Goal: Task Accomplishment & Management: Manage account settings

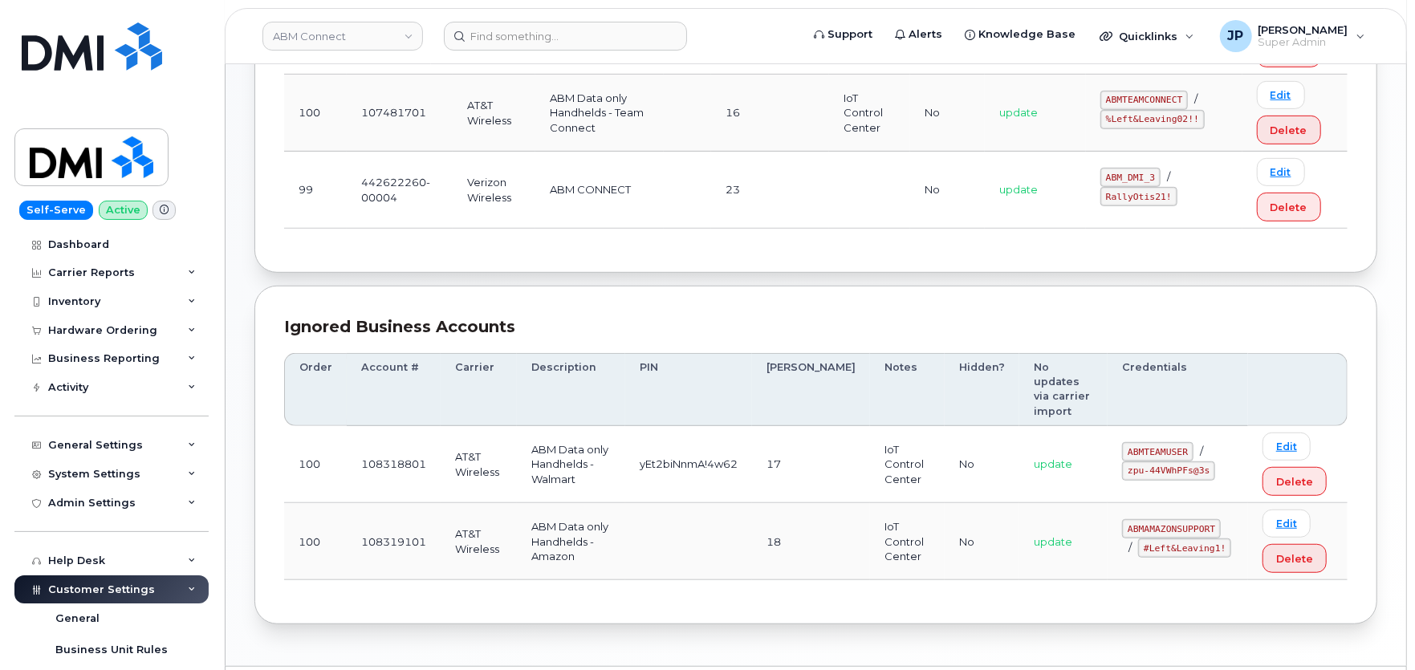
scroll to position [535, 0]
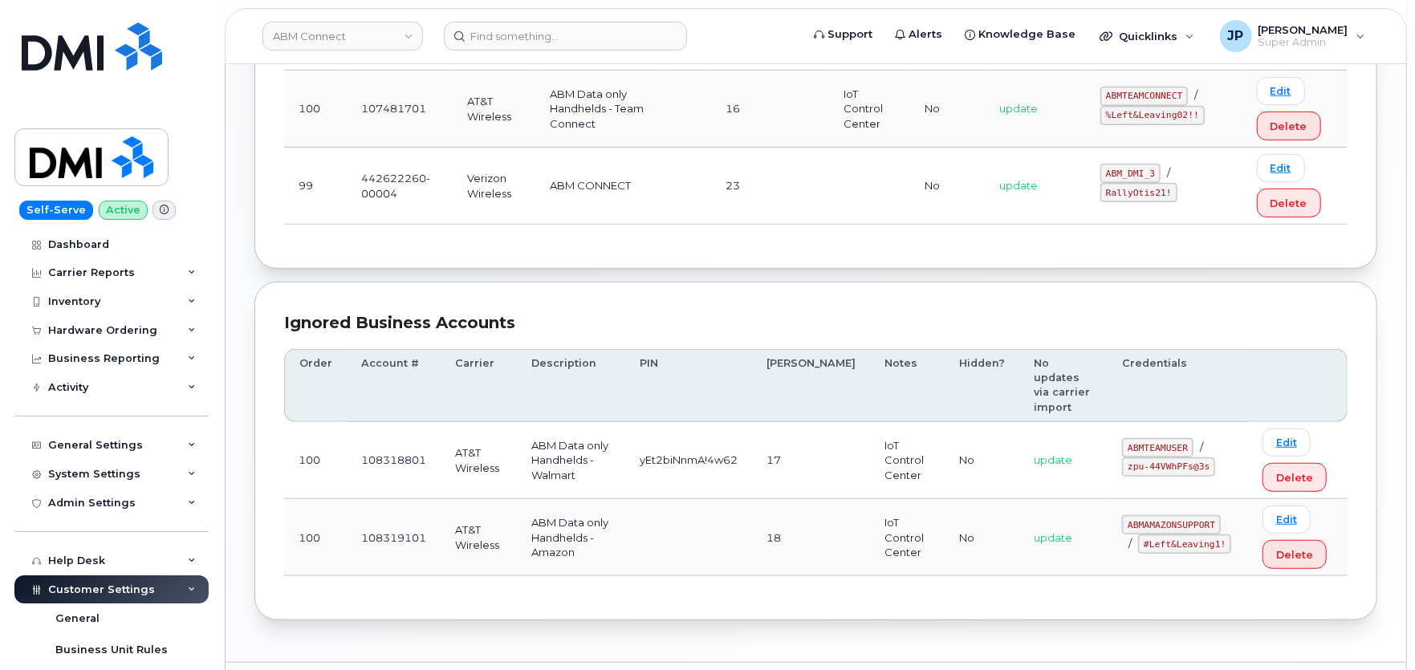
click at [1150, 535] on code "#Left&Leaving1!" at bounding box center [1184, 544] width 93 height 19
drag, startPoint x: 1186, startPoint y: 515, endPoint x: 1111, endPoint y: 523, distance: 75.8
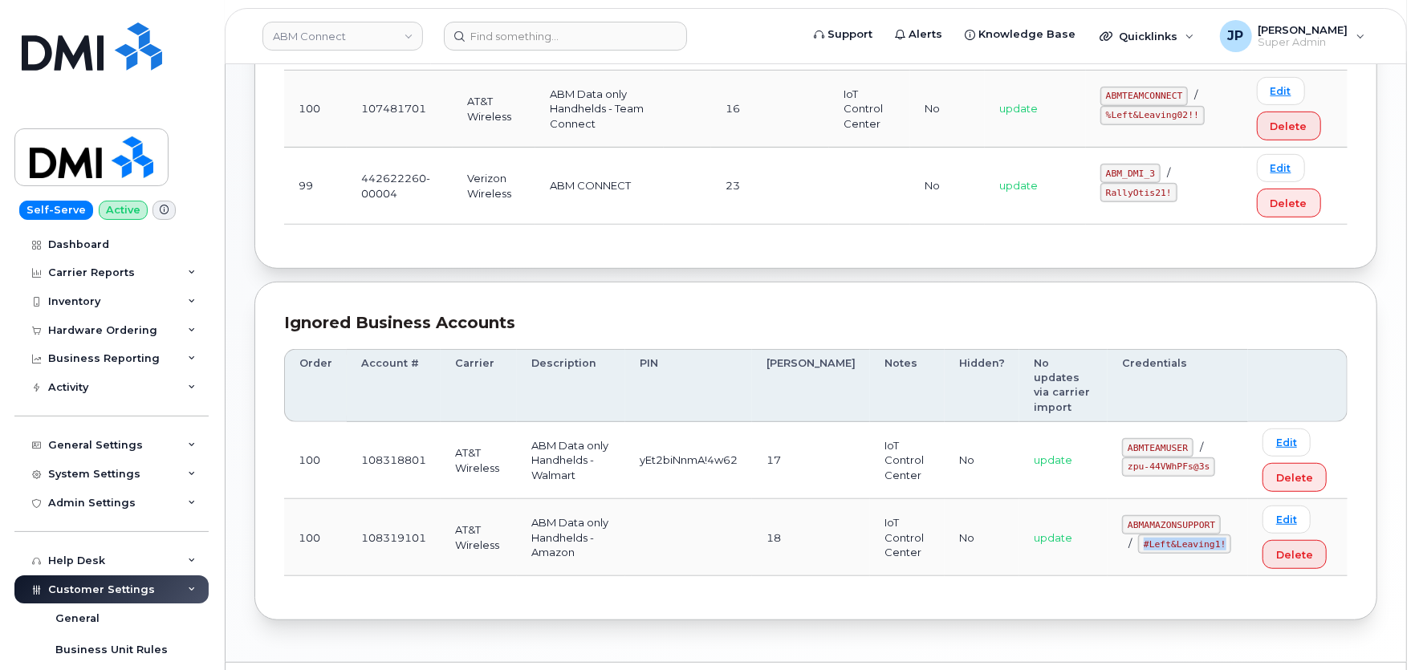
click at [1138, 535] on code "#Left&Leaving1!" at bounding box center [1184, 544] width 93 height 19
copy code "#Left&Leaving1!"
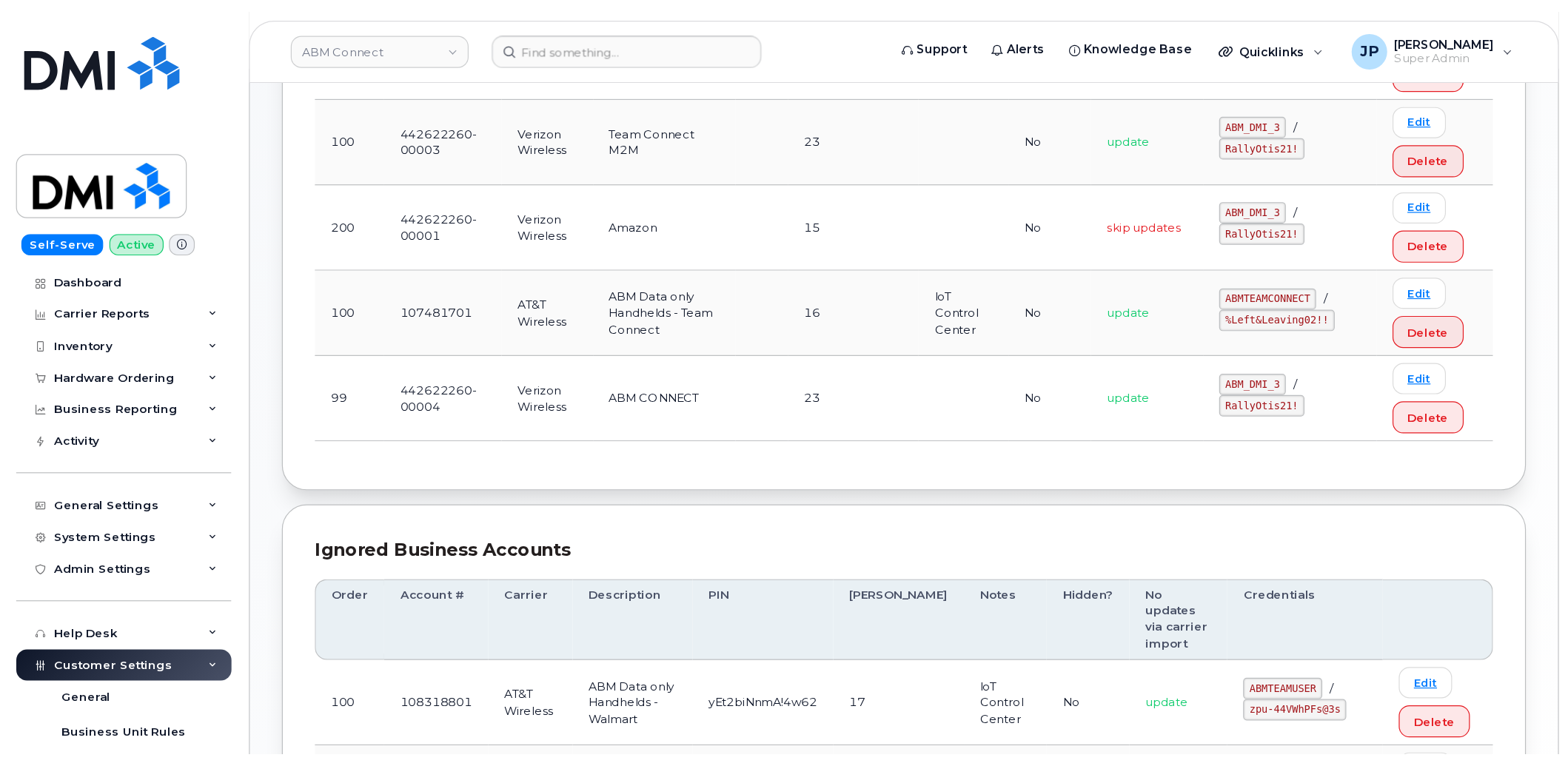
scroll to position [261, 0]
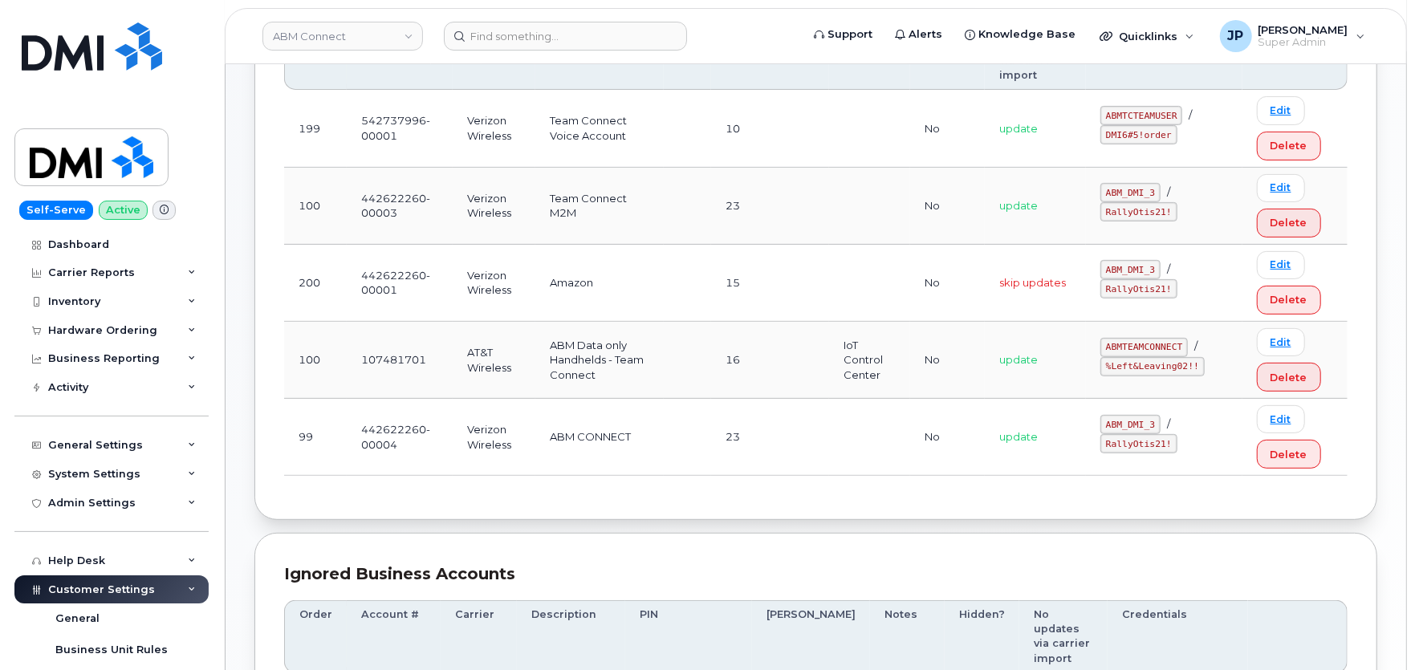
click at [1125, 357] on code "%Left&Leaving02!!" at bounding box center [1153, 366] width 104 height 19
click at [1129, 357] on code "%Left&Leaving02!!" at bounding box center [1153, 366] width 104 height 19
click at [1133, 357] on code "%Left&Leaving02!!" at bounding box center [1153, 366] width 104 height 19
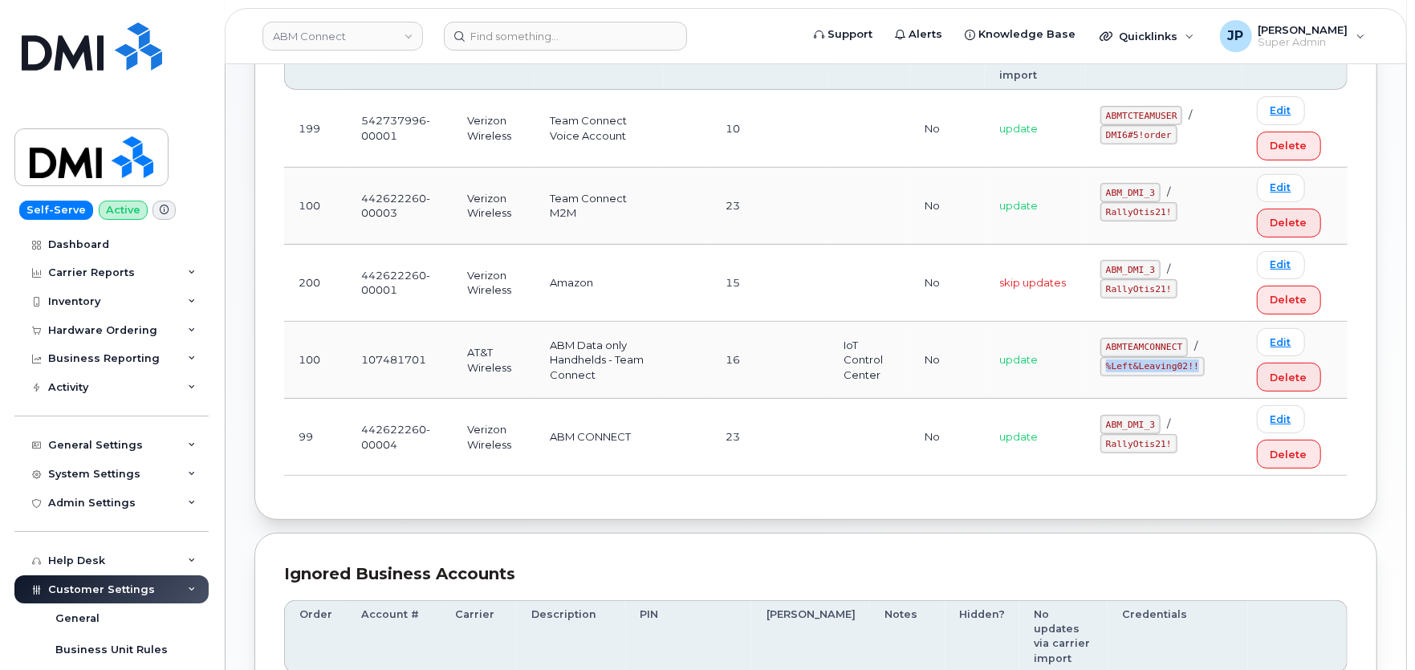
drag, startPoint x: 1169, startPoint y: 357, endPoint x: 1096, endPoint y: 356, distance: 73.1
click at [1101, 357] on code "%Left&Leaving02!!" at bounding box center [1153, 366] width 104 height 19
copy code "%Left&Leaving02!!"
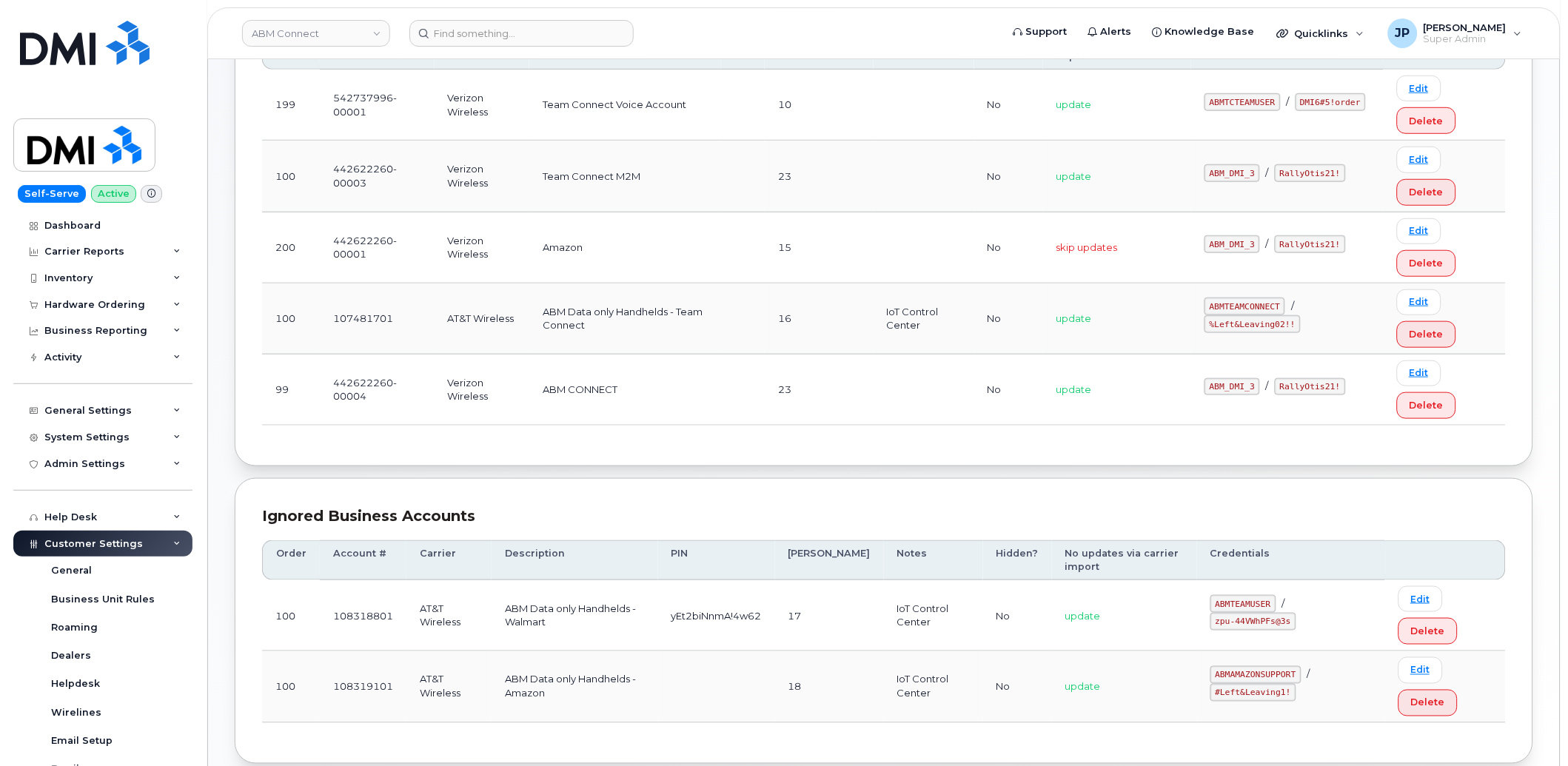
click at [765, 286] on td at bounding box center [742, 318] width 43 height 71
drag, startPoint x: 1203, startPoint y: 327, endPoint x: 1285, endPoint y: 327, distance: 82.0
click at [1285, 327] on code "%Left&Leaving02!!" at bounding box center [1253, 324] width 96 height 18
copy code "%Left&Leaving02!!"
click at [1304, 303] on link "Edit" at bounding box center [1420, 302] width 44 height 26
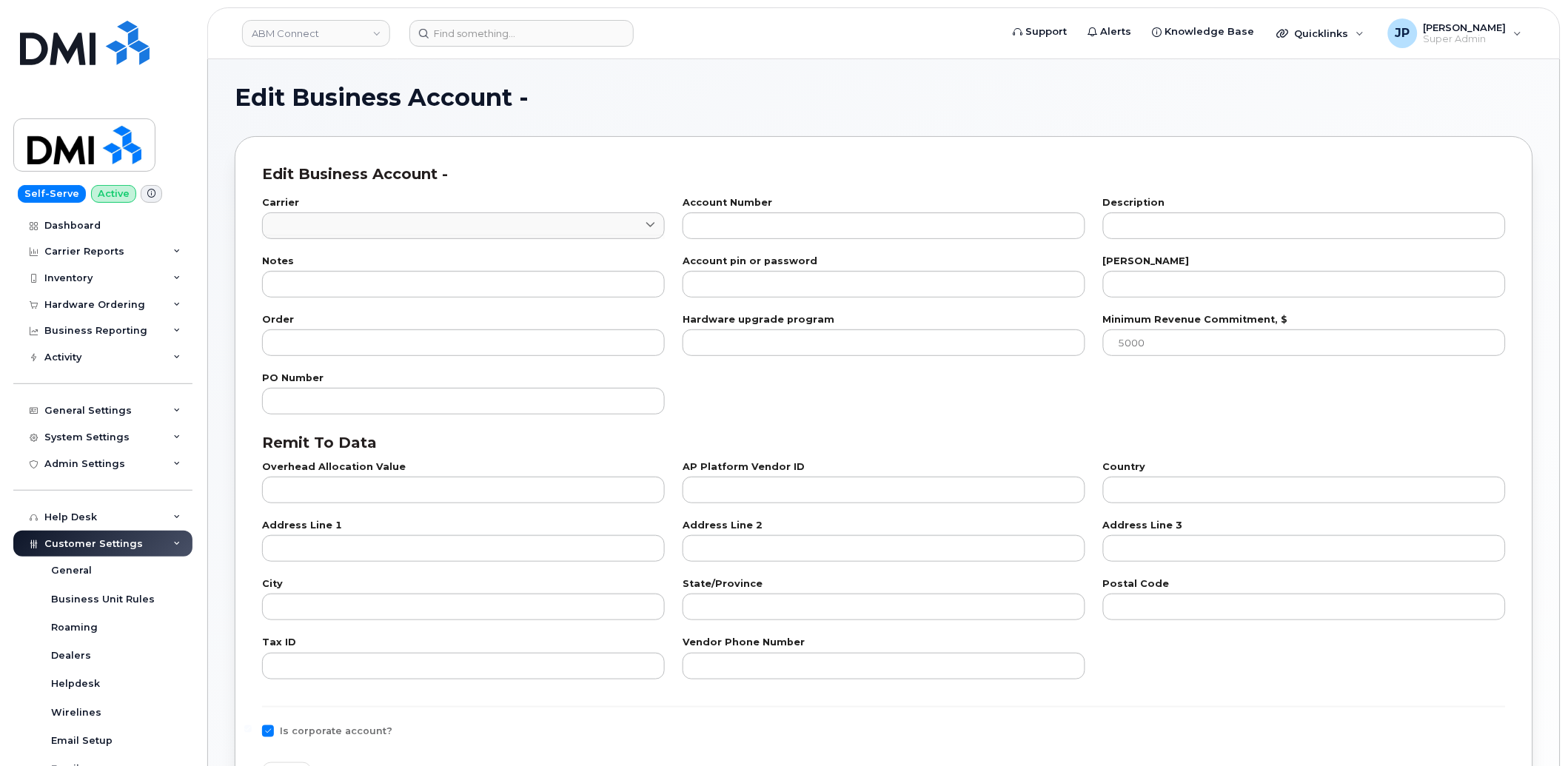
type input "7"
type input "107481701"
type input "ABM Data only Handhelds - Team Connect"
type input "IoT Control Center"
type input "16"
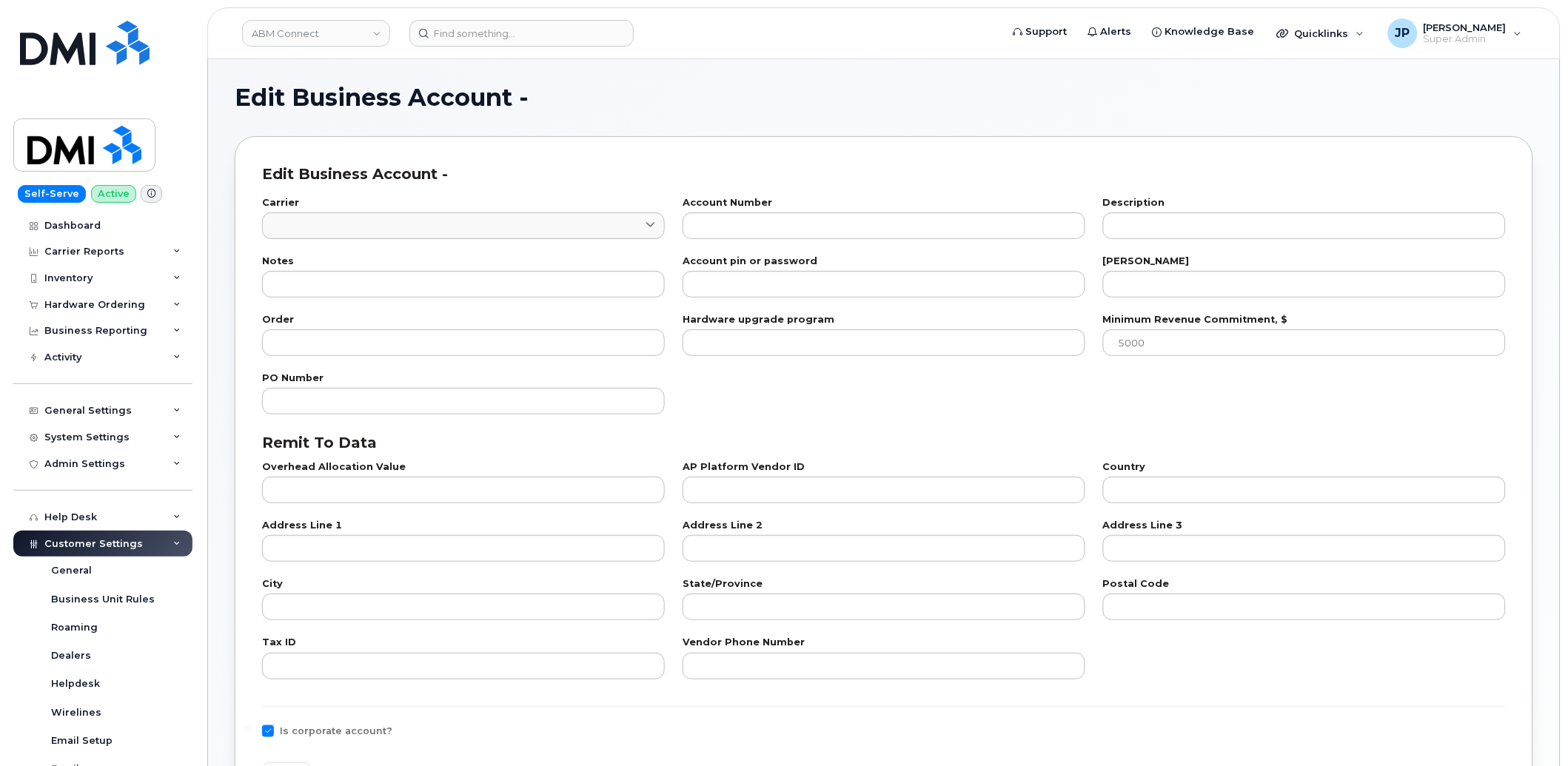
type input "100"
checkbox input "true"
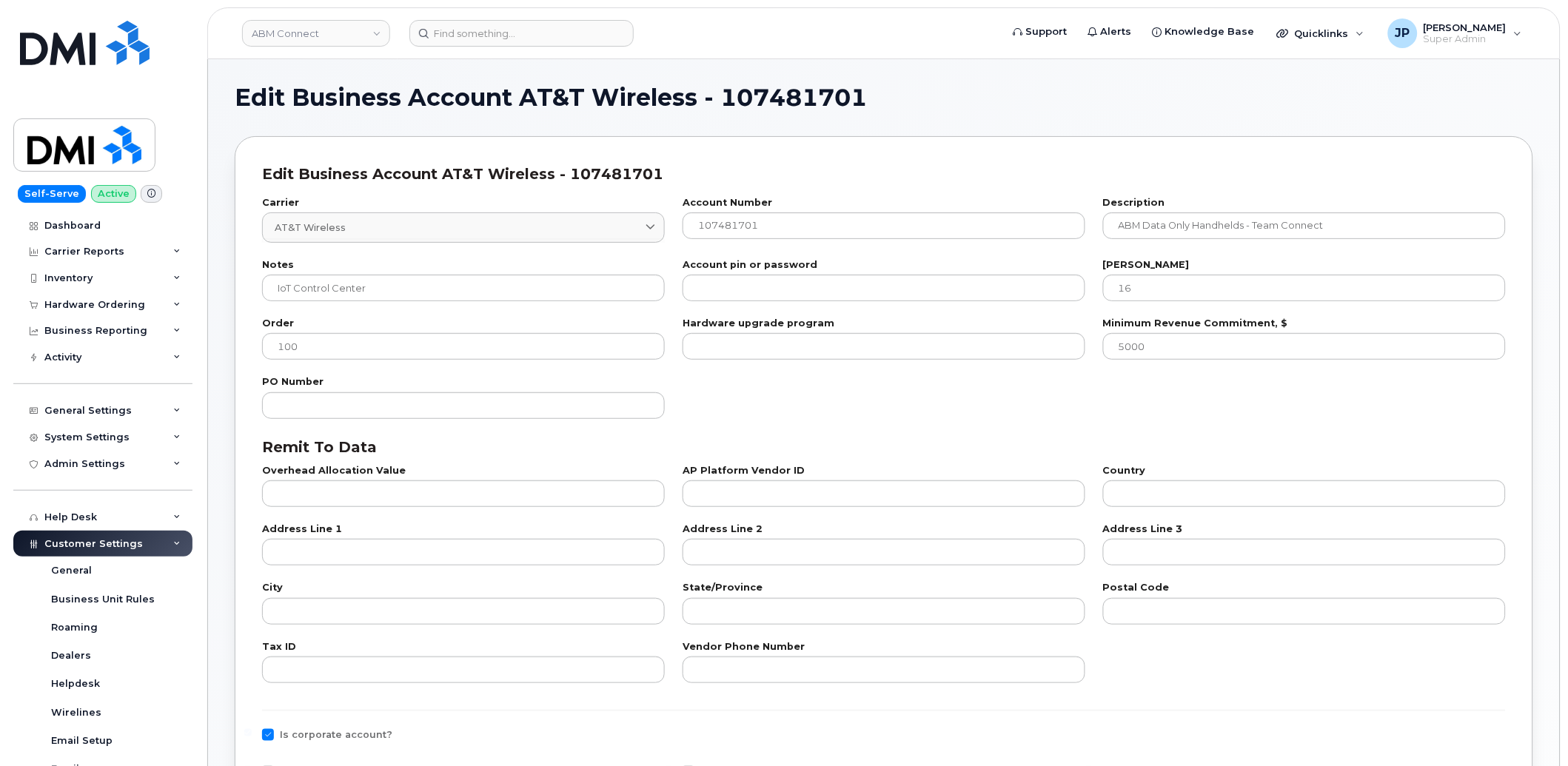
click at [885, 422] on div "PO Number" at bounding box center [885, 397] width 1262 height 58
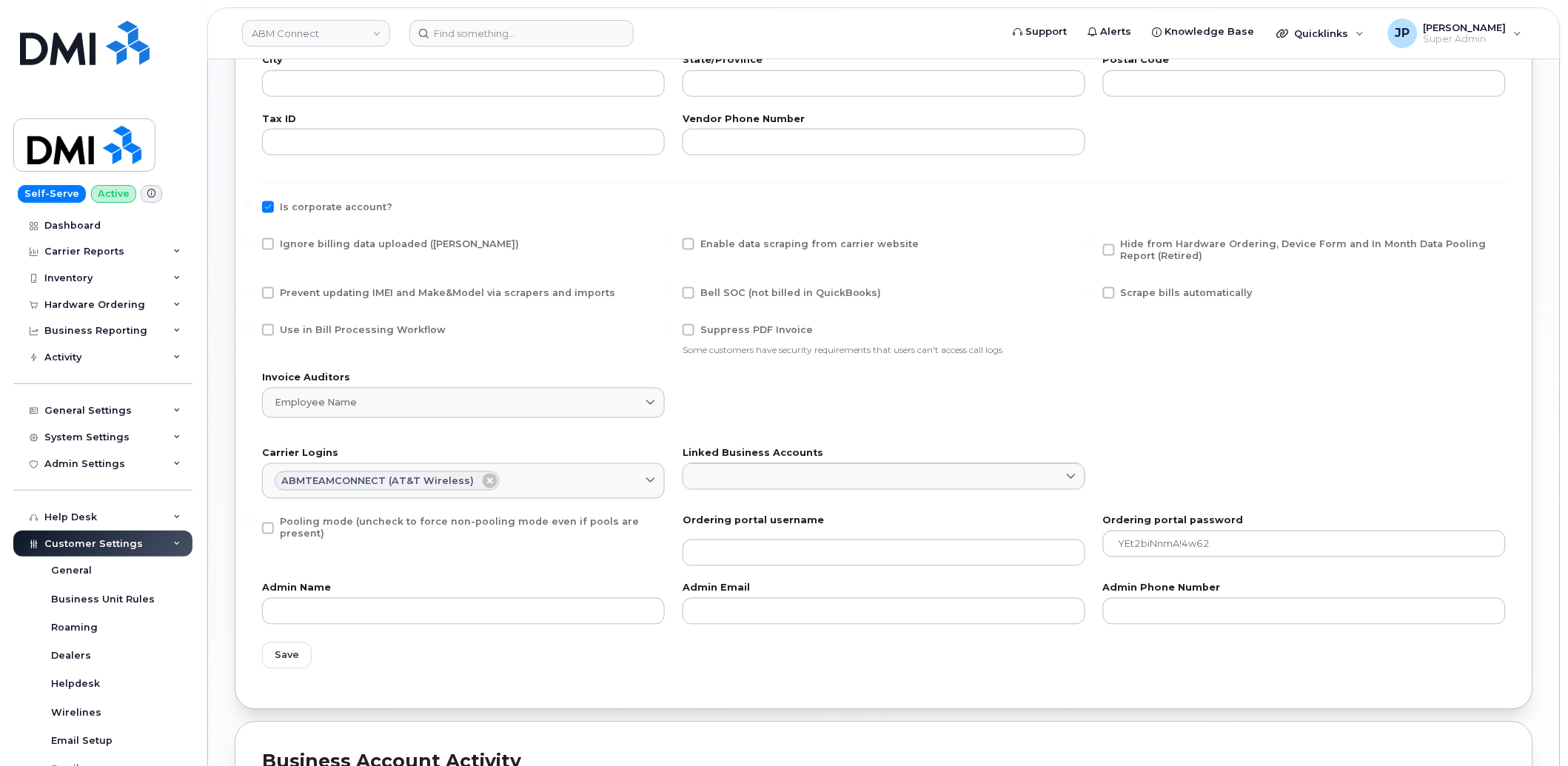
scroll to position [378, 0]
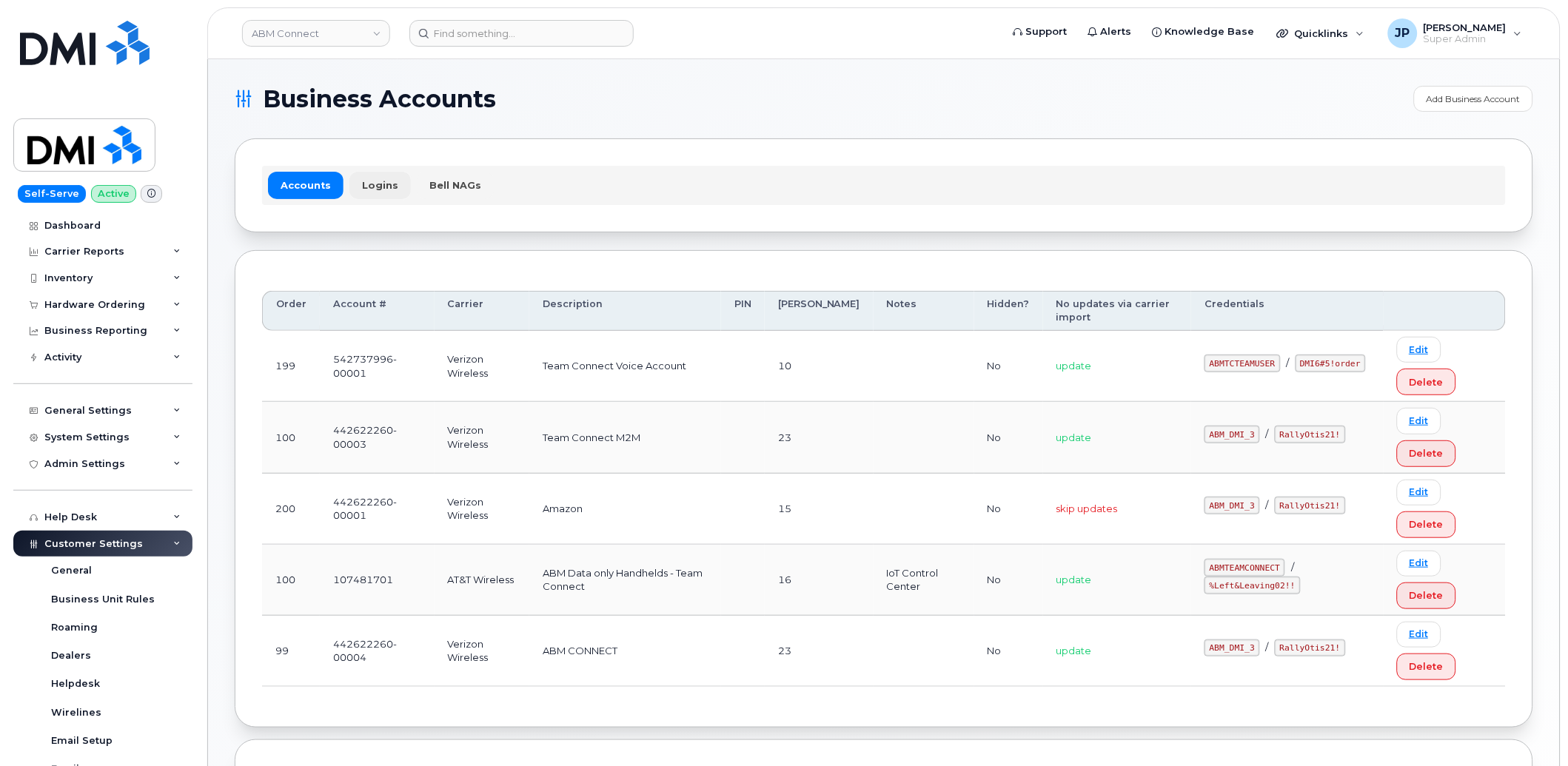
click at [390, 182] on link "Logins" at bounding box center [380, 184] width 62 height 27
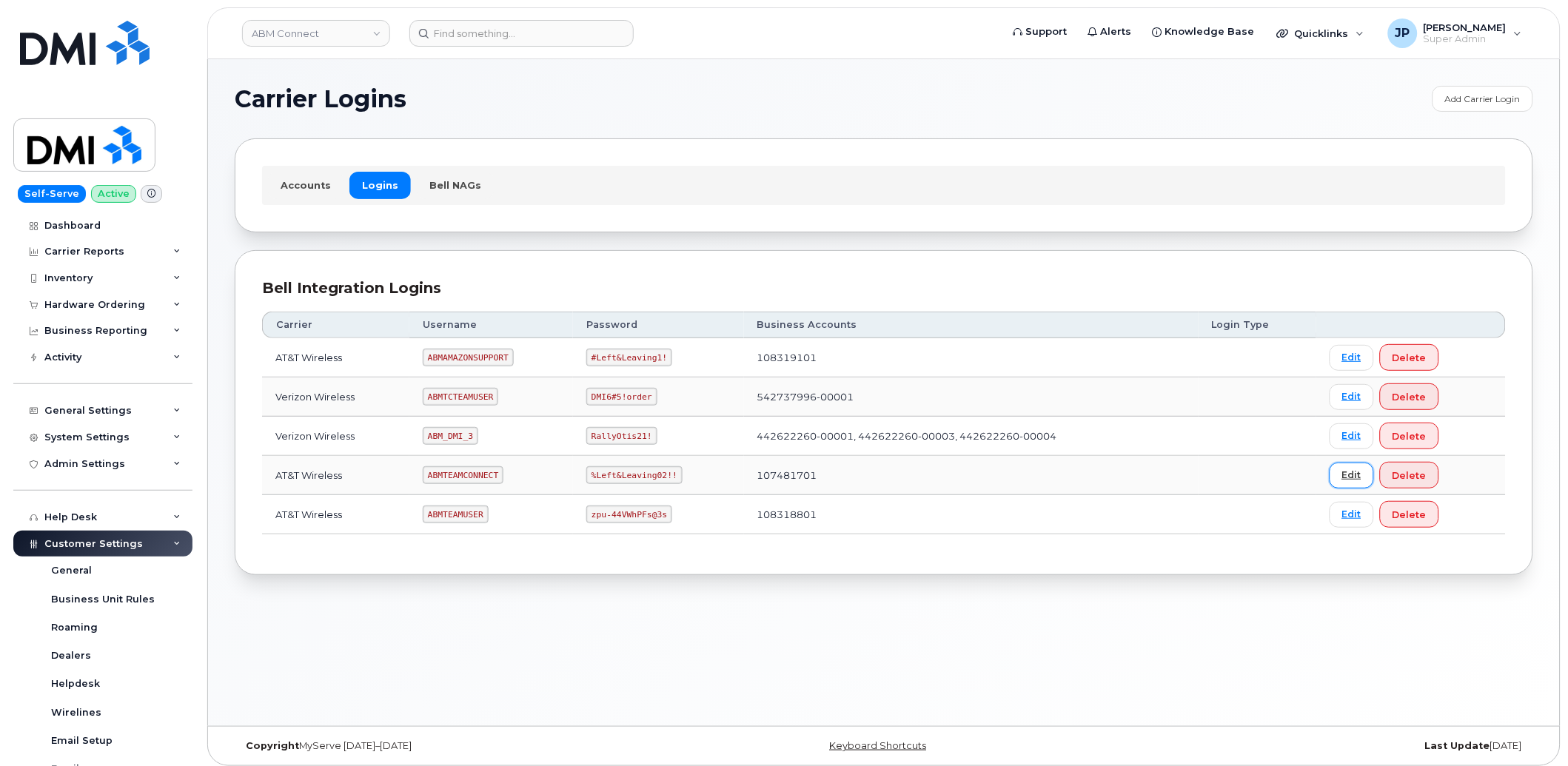
click at [1304, 468] on link "Edit" at bounding box center [1352, 476] width 44 height 26
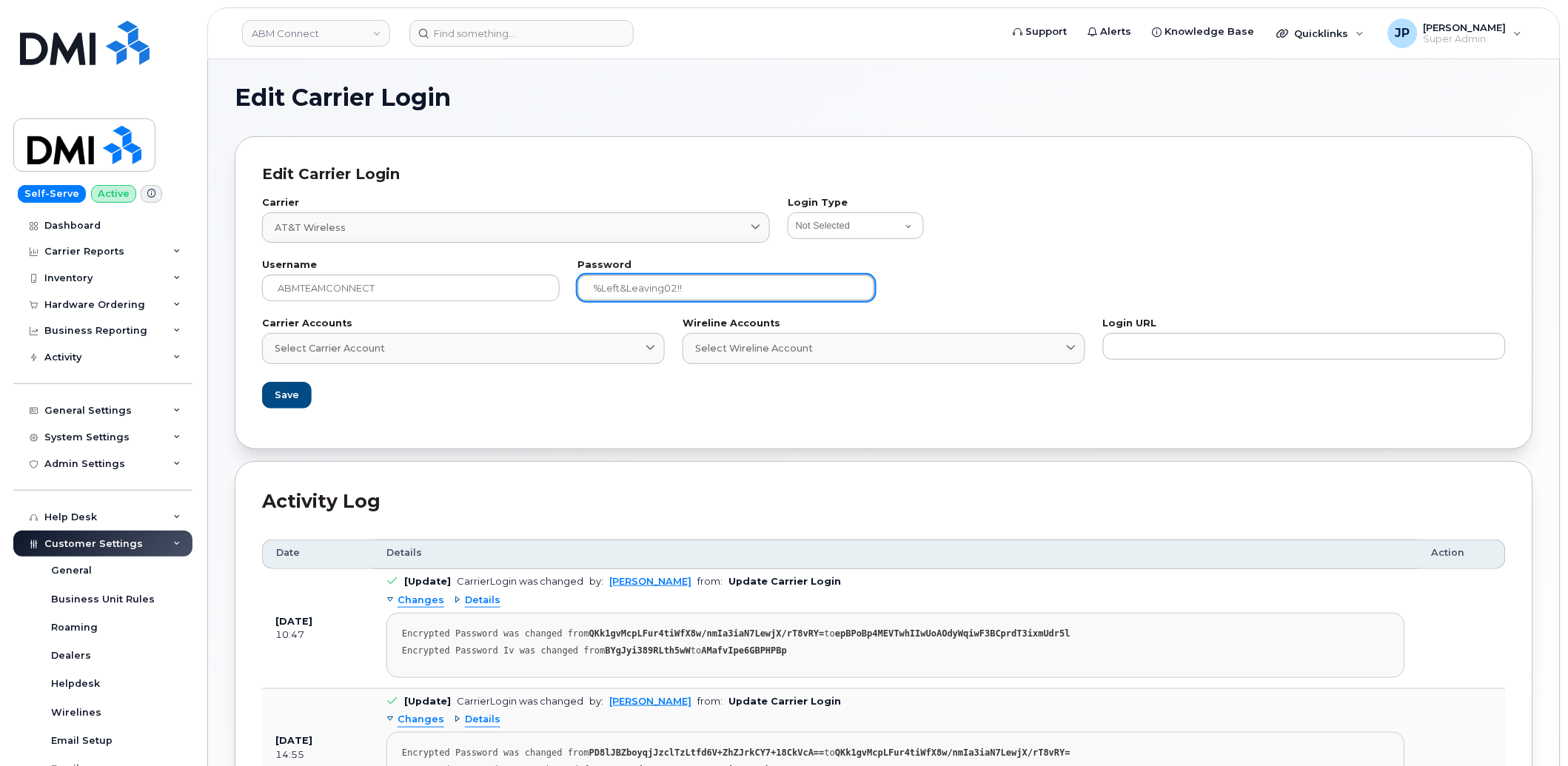
drag, startPoint x: 671, startPoint y: 287, endPoint x: 704, endPoint y: 312, distance: 41.4
click at [674, 287] on input "%Left&Leaving02!!" at bounding box center [726, 288] width 298 height 27
type input "%Left&Leaving03!!"
click at [296, 395] on button "Save" at bounding box center [286, 395] width 48 height 27
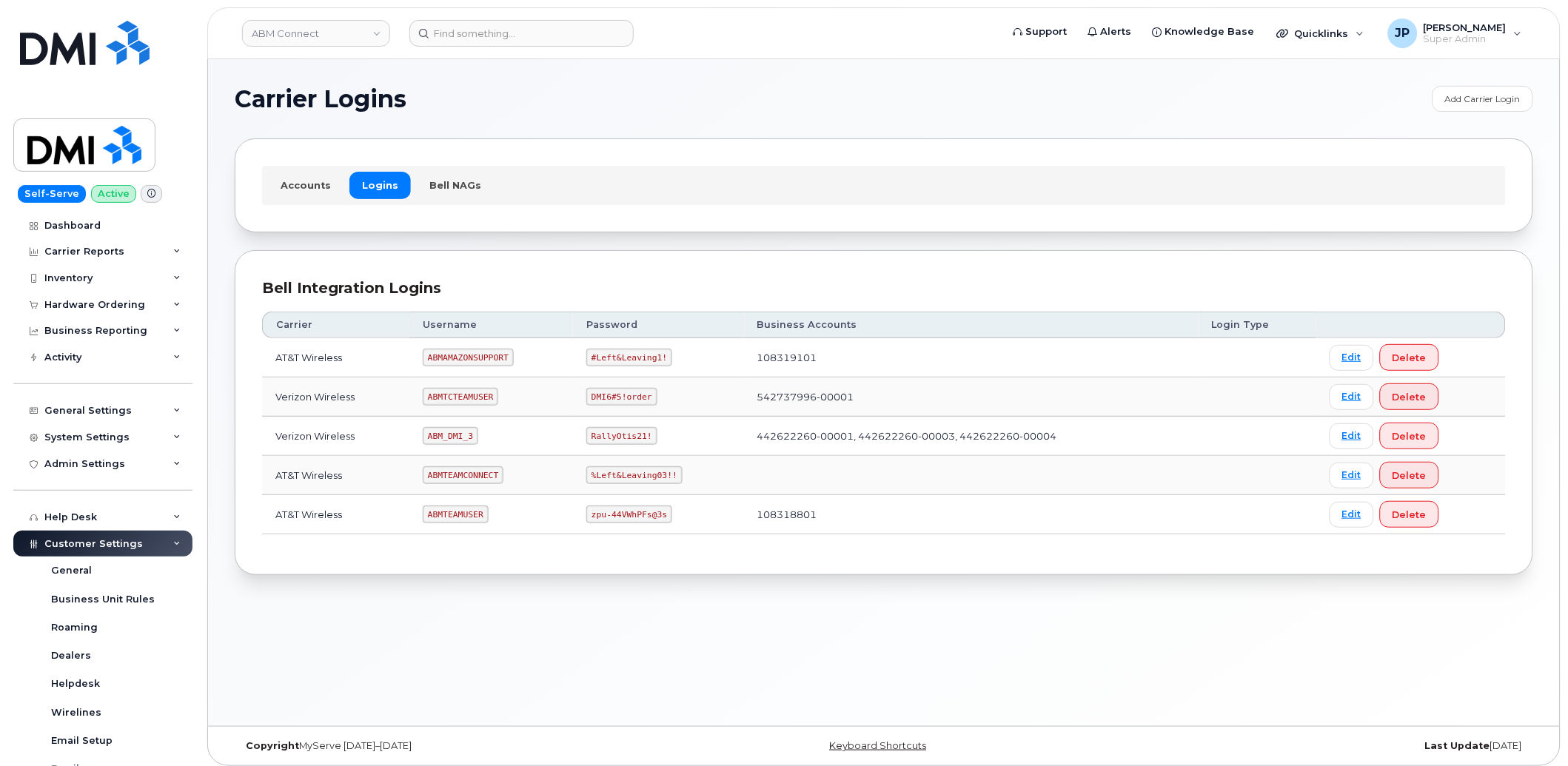
click at [625, 353] on code "#Left&Leaving1!" at bounding box center [629, 357] width 86 height 18
copy code "#Left&Leaving1!"
click at [448, 355] on code "ABMAMAZONSUPPORT" at bounding box center [468, 357] width 91 height 18
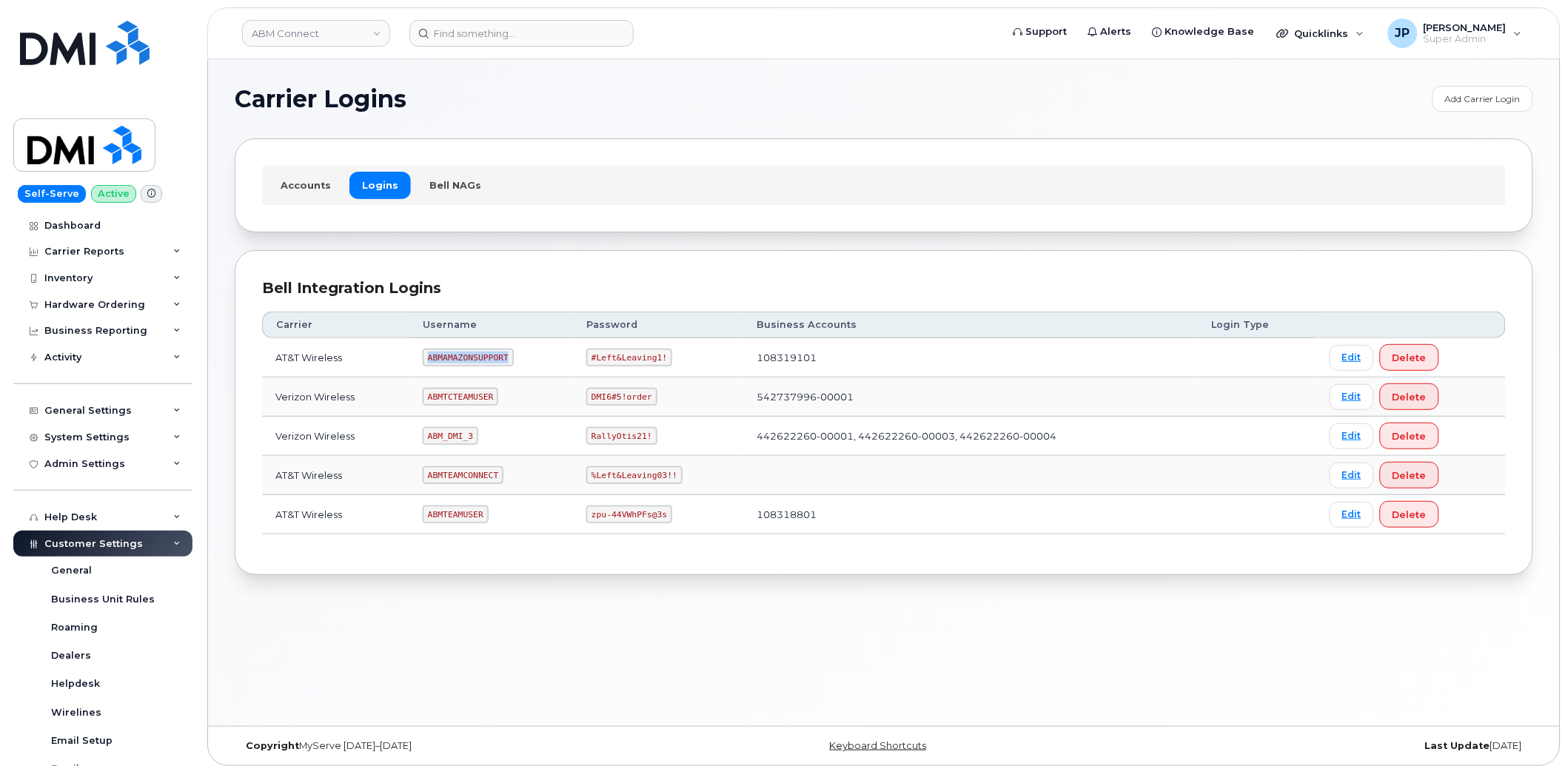
click at [448, 355] on code "ABMAMAZONSUPPORT" at bounding box center [468, 357] width 91 height 18
copy code "ABMAMAZONSUPPORT"
click at [643, 359] on code "#Left&Leaving1!" at bounding box center [629, 357] width 86 height 18
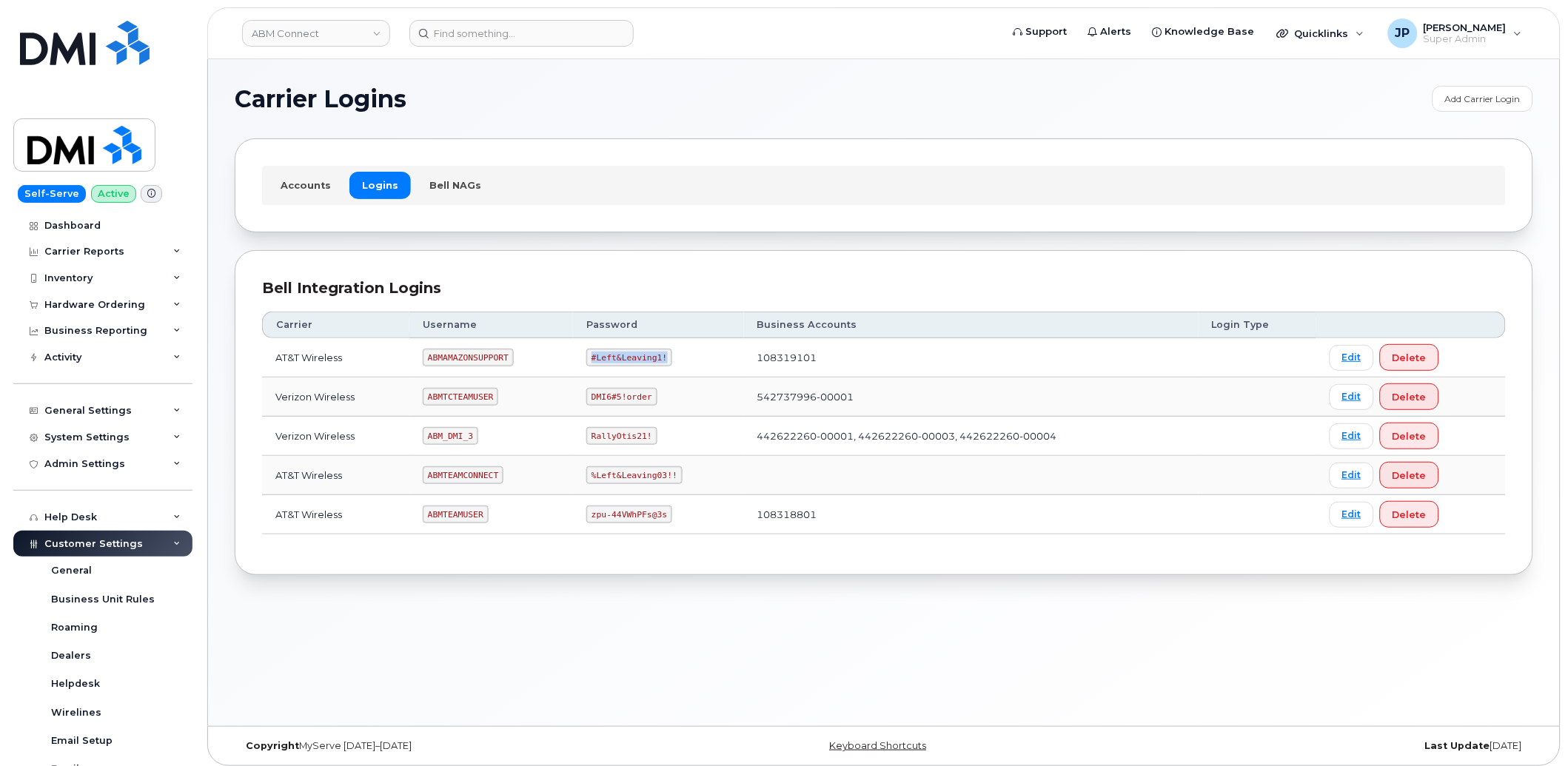
copy code "#Left&Leaving1!"
click at [454, 358] on code "ABMAMAZONSUPPORT" at bounding box center [468, 357] width 91 height 18
copy code "ABMAMAZONSUPPORT"
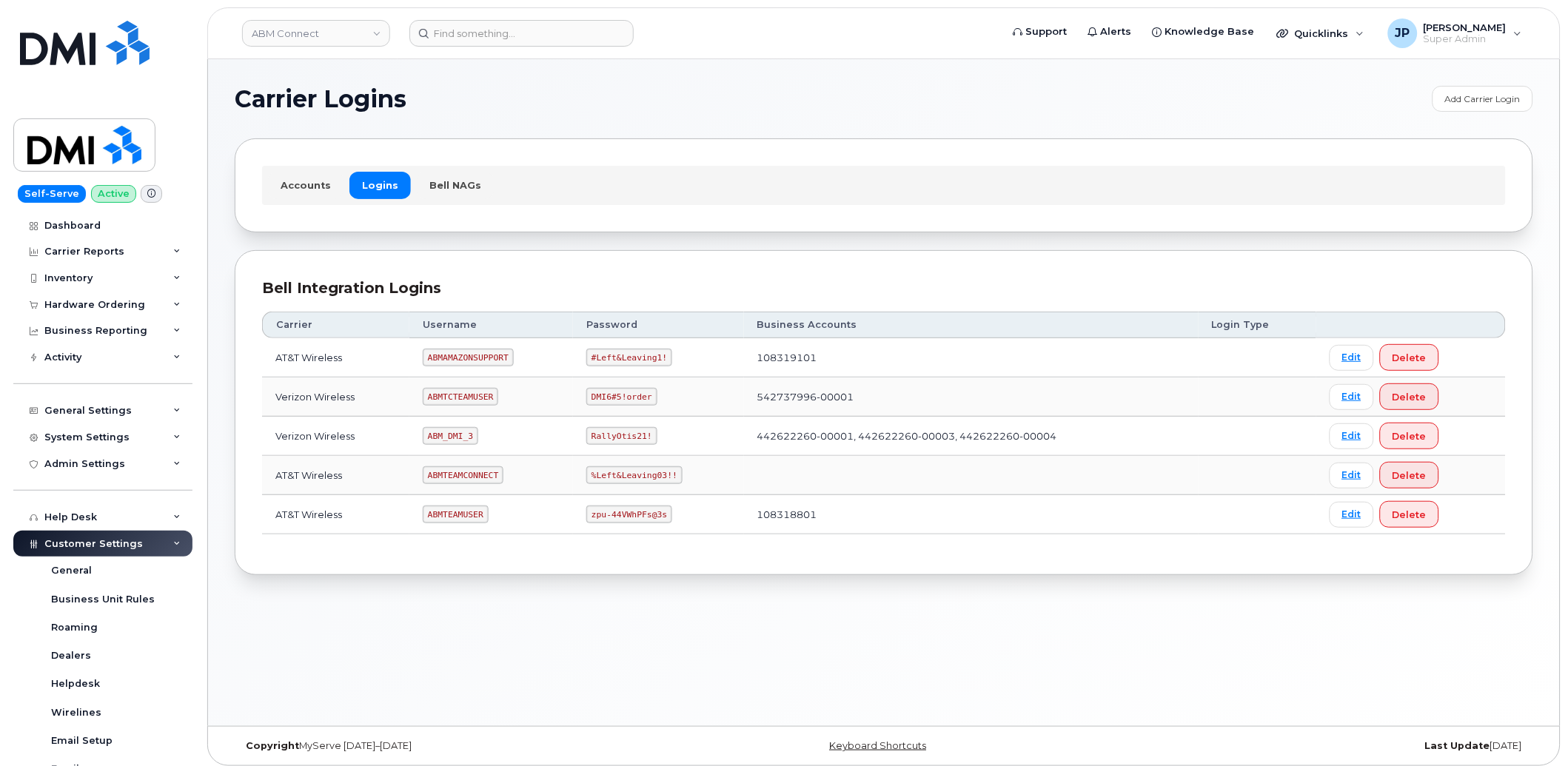
click at [602, 360] on code "#Left&Leaving1!" at bounding box center [629, 357] width 86 height 18
copy code "#Left&Leaving1!"
click at [454, 351] on code "ABMAMAZONSUPPORT" at bounding box center [468, 357] width 91 height 18
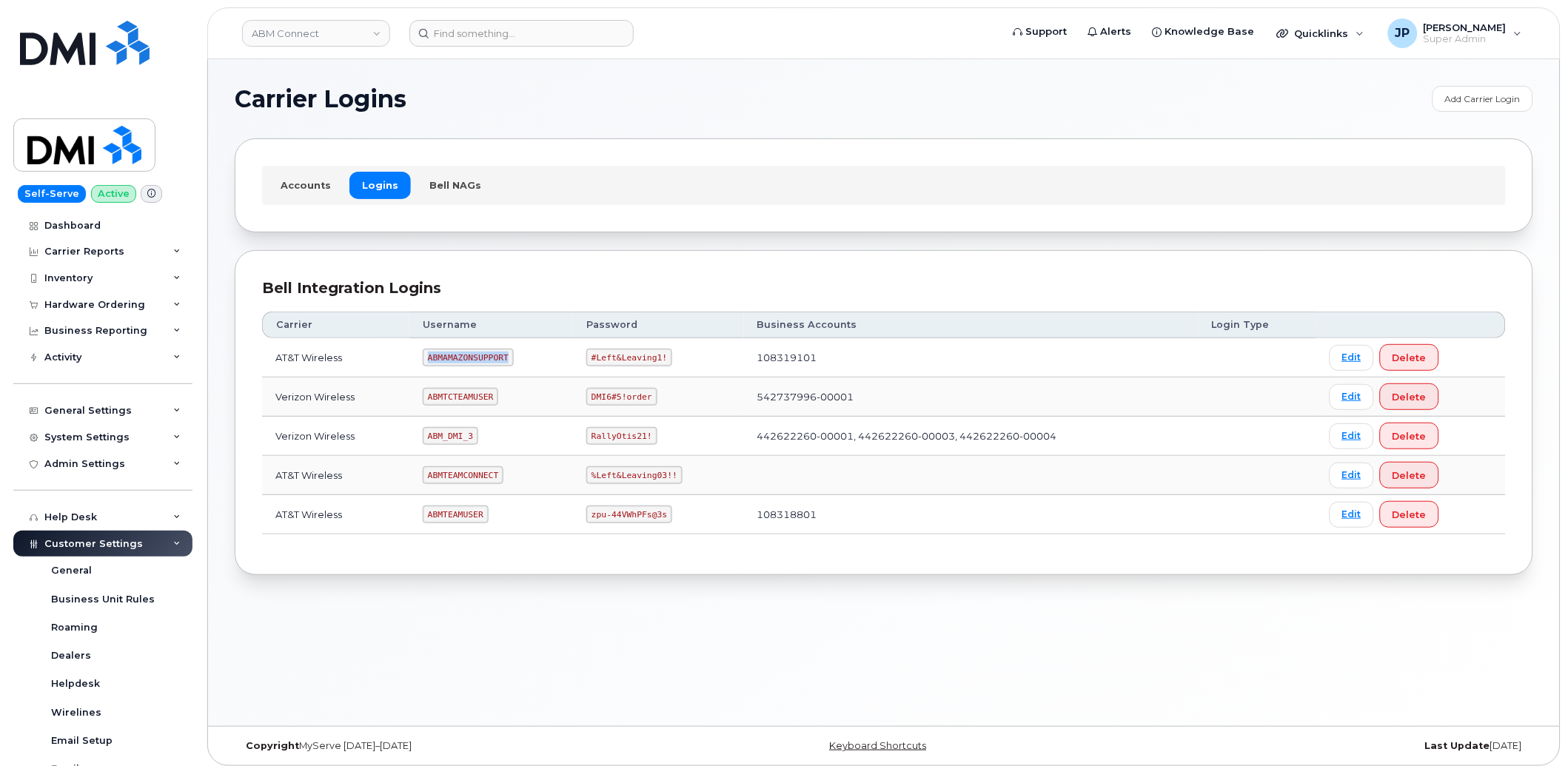
click at [454, 351] on code "ABMAMAZONSUPPORT" at bounding box center [468, 357] width 91 height 18
copy code "ABMAMAZONSUPPORT"
click at [1304, 356] on link "Edit" at bounding box center [1352, 358] width 44 height 26
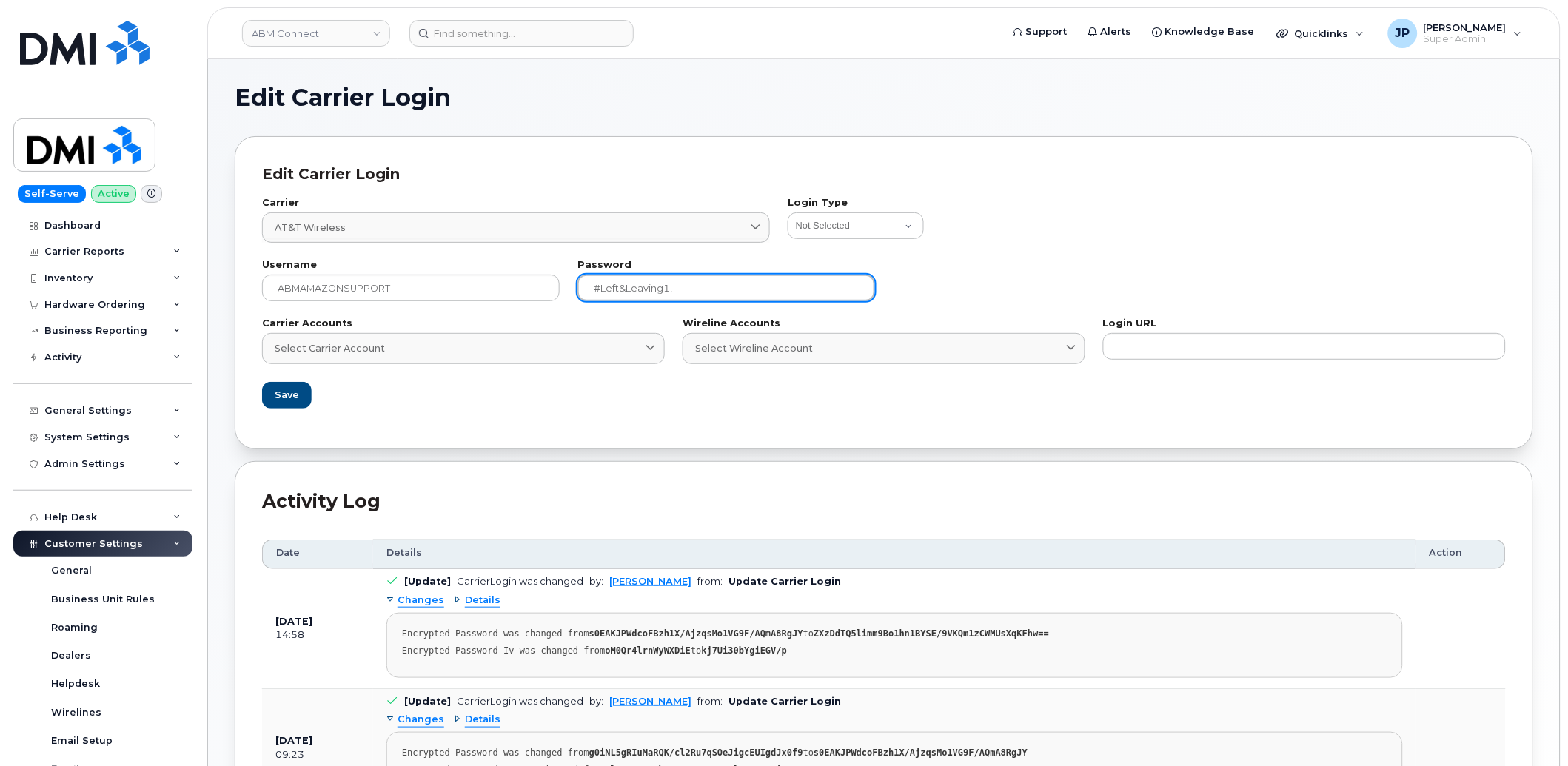
drag, startPoint x: 685, startPoint y: 294, endPoint x: 462, endPoint y: 301, distance: 223.1
click at [462, 301] on div "Username ABMAMAZONSUPPORT Password [SECURITY_DATA]" at bounding box center [885, 280] width 1262 height 58
paste input "02"
type input "#Left&Leaving02!"
click at [287, 393] on span "Save" at bounding box center [286, 395] width 24 height 14
